Goal: Task Accomplishment & Management: Manage account settings

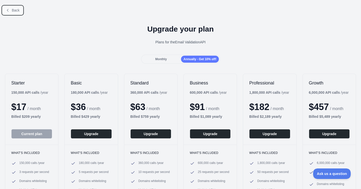
click at [10, 11] on button "Back" at bounding box center [13, 10] width 20 height 9
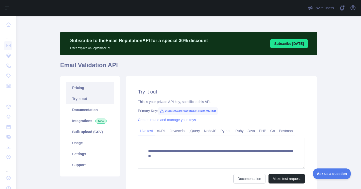
click at [93, 87] on link "Pricing" at bounding box center [90, 87] width 48 height 11
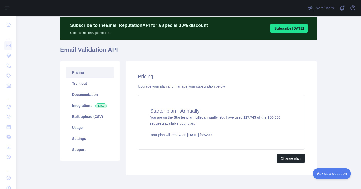
scroll to position [39, 0]
